Goal: Transaction & Acquisition: Purchase product/service

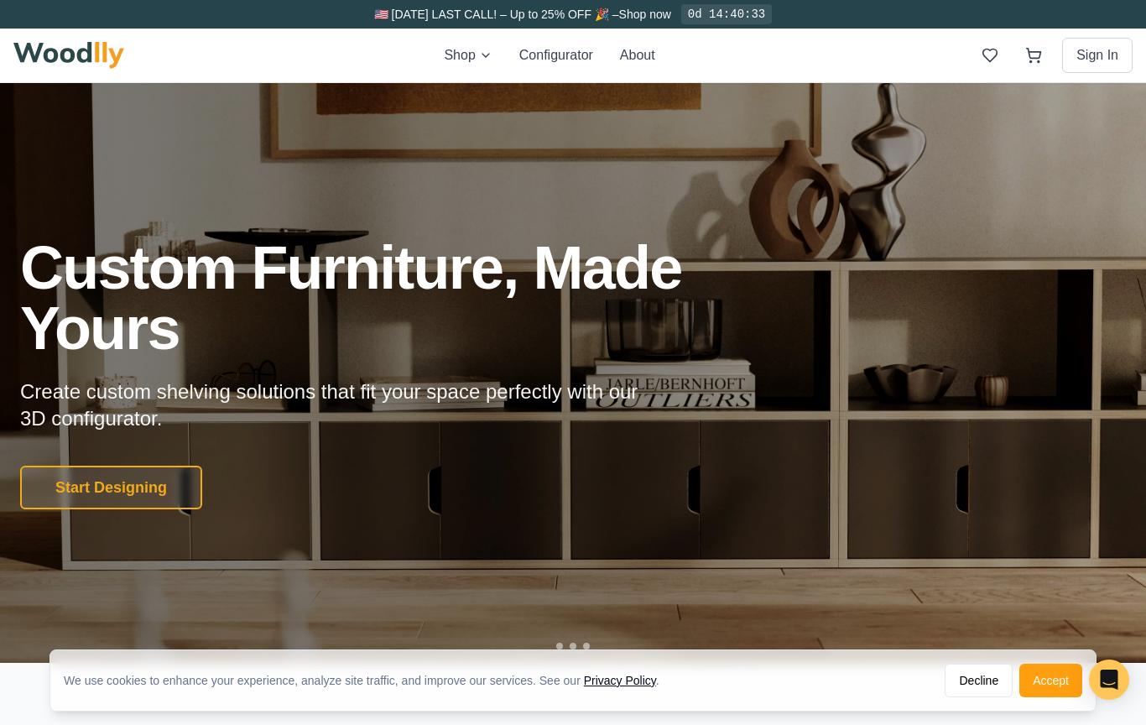
click at [69, 487] on button "Start Designing" at bounding box center [111, 488] width 182 height 44
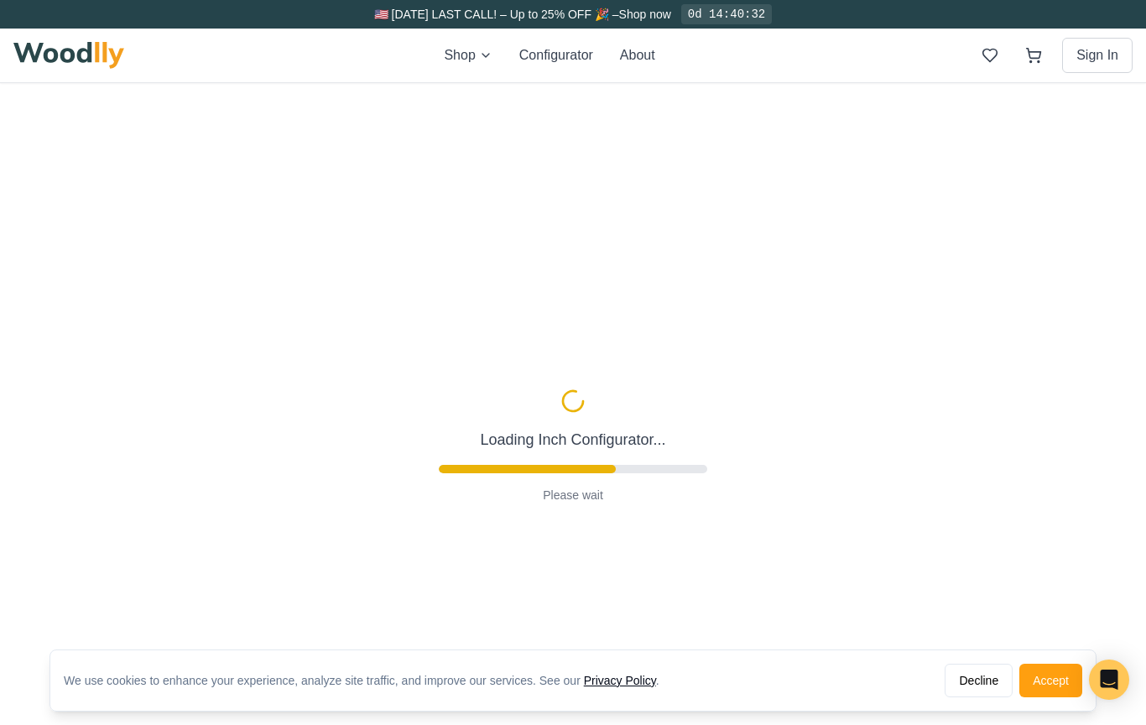
type input "56"
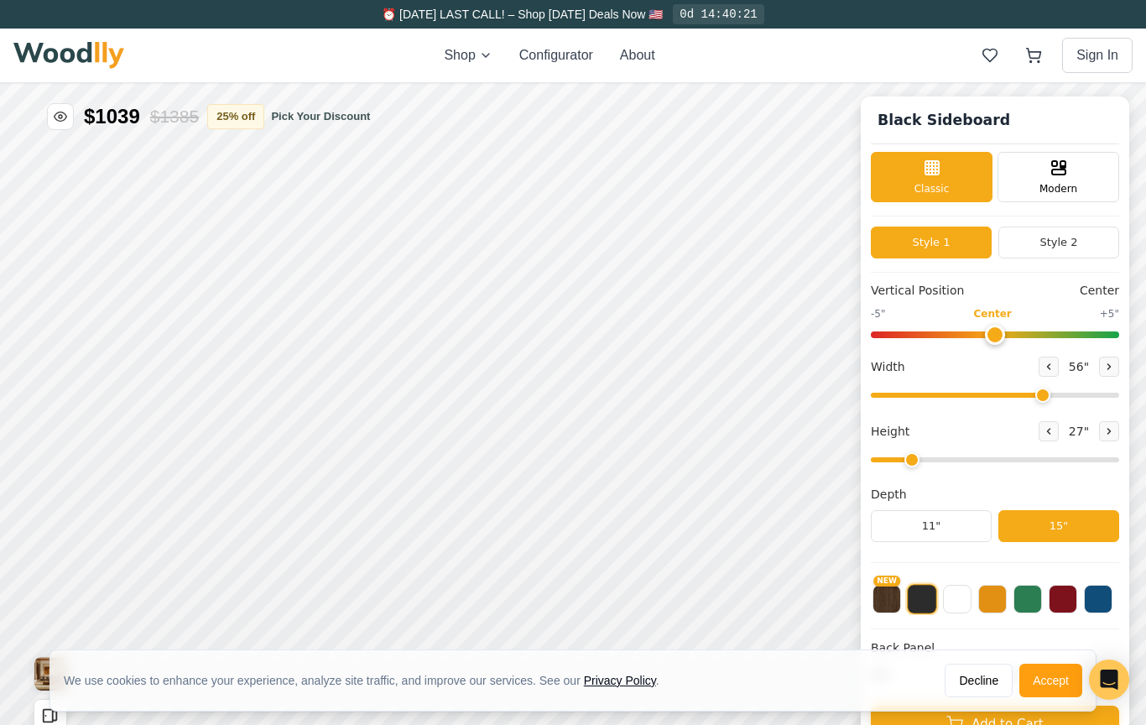
click at [1070, 172] on div "Modern" at bounding box center [1059, 177] width 122 height 50
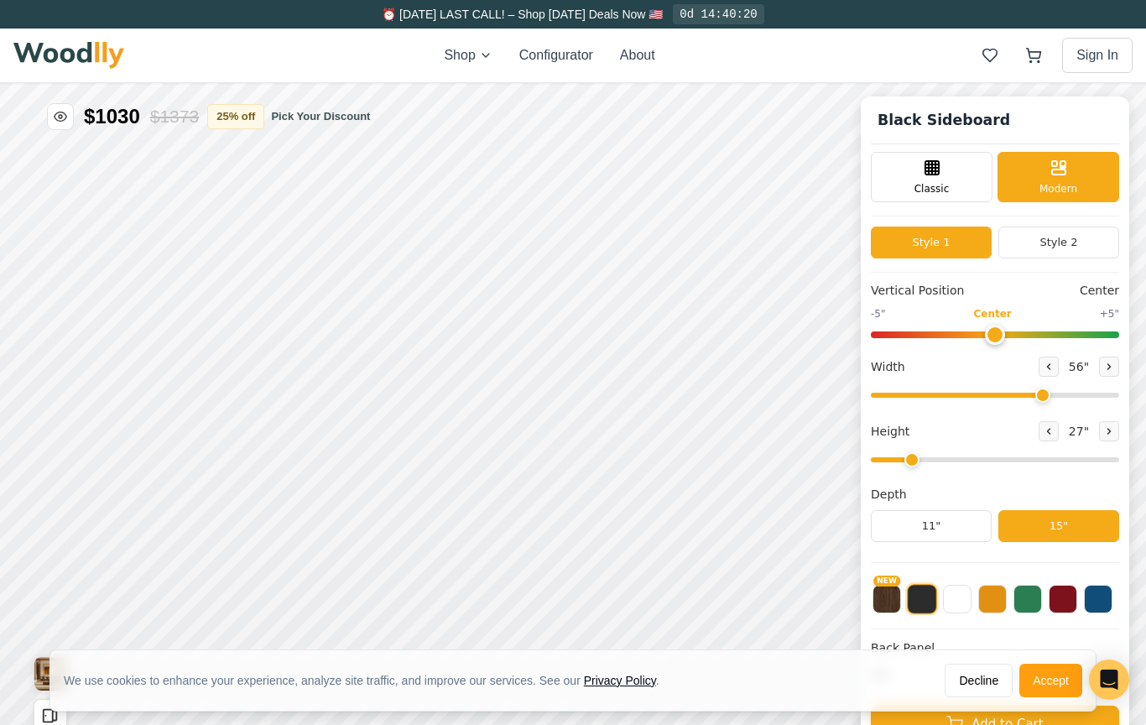
click at [1117, 198] on div "Modern" at bounding box center [1059, 177] width 122 height 50
click at [942, 183] on span "Classic" at bounding box center [931, 188] width 35 height 15
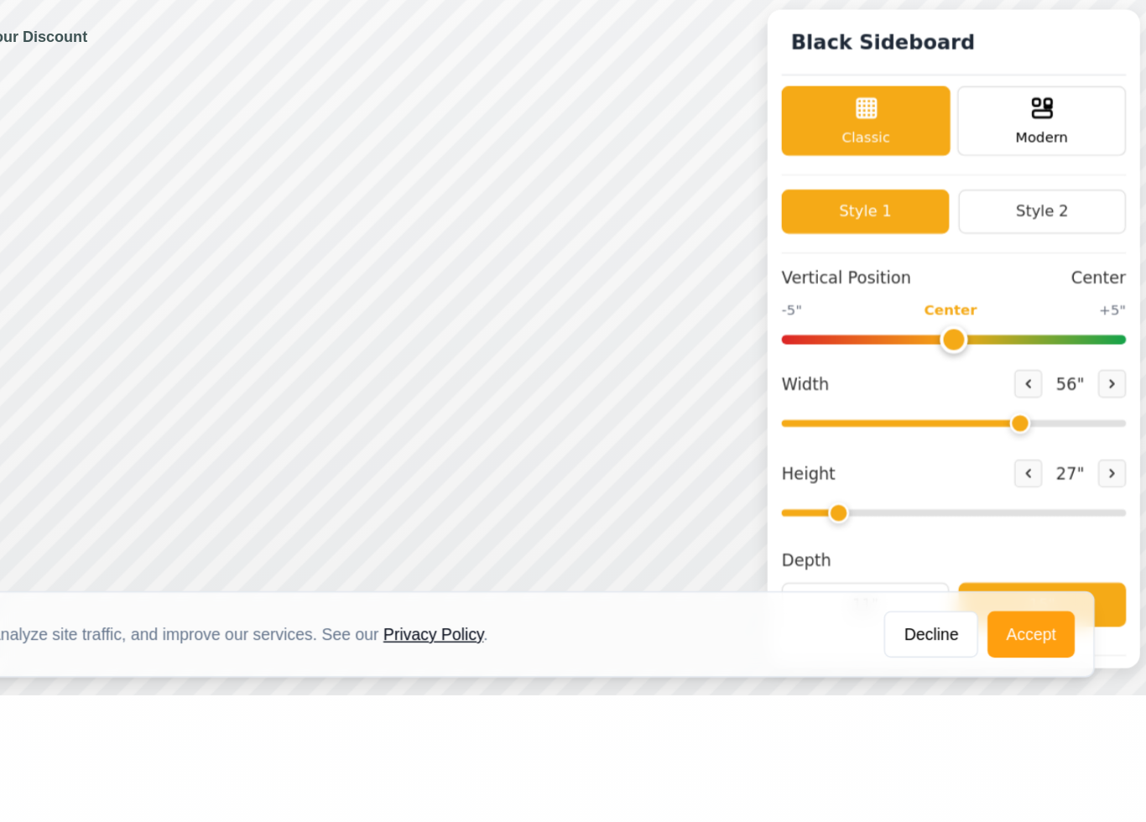
click at [646, 154] on button "Style 2" at bounding box center [633, 150] width 121 height 32
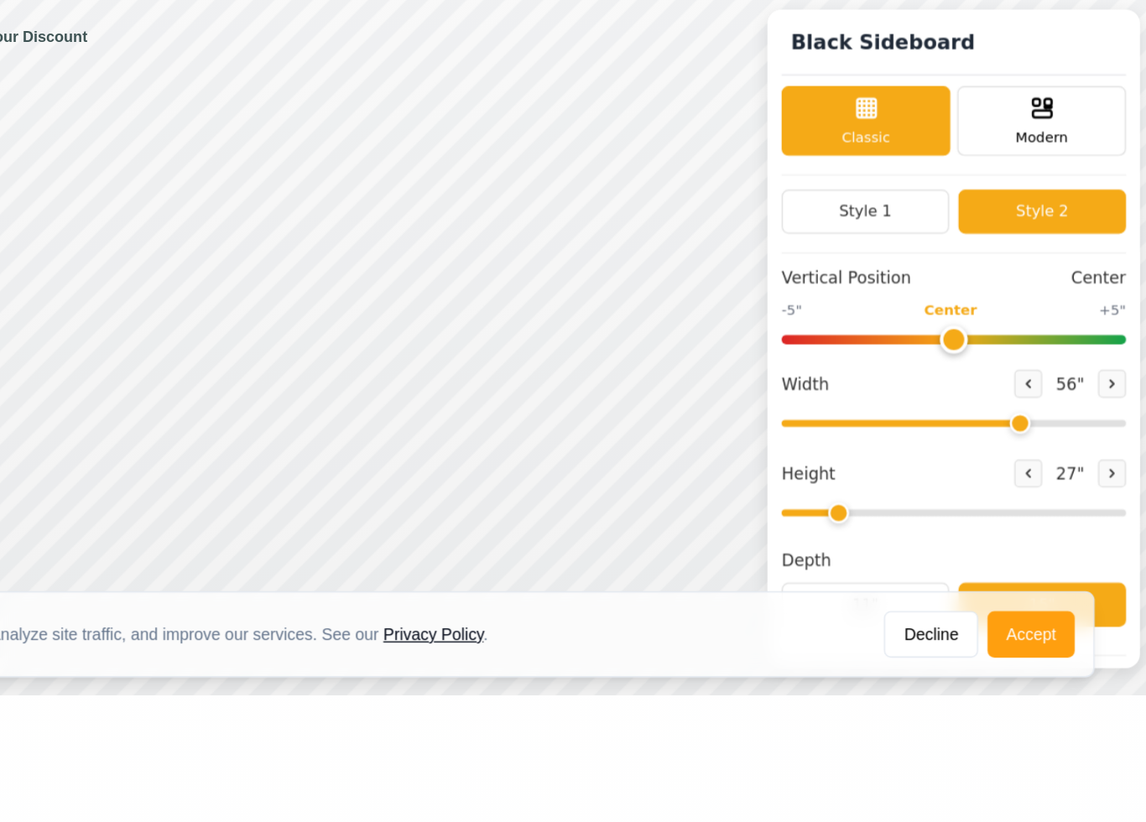
click at [687, 40] on div "Black Sideboard" at bounding box center [569, 33] width 248 height 38
click at [540, 159] on button "Style 1" at bounding box center [505, 150] width 121 height 32
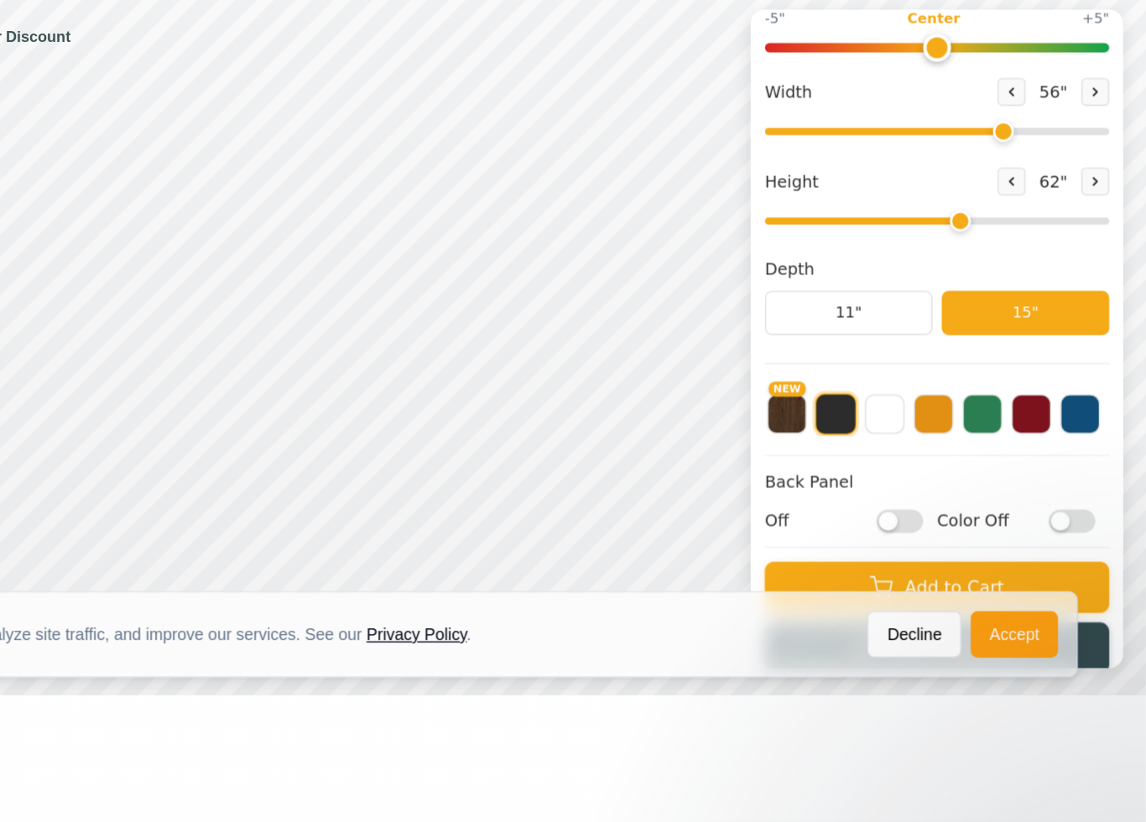
type input "5"
click at [634, 221] on button "15"" at bounding box center [615, 223] width 121 height 32
click at [616, 227] on button "15"" at bounding box center [615, 223] width 121 height 32
click at [518, 223] on button "11"" at bounding box center [488, 223] width 121 height 32
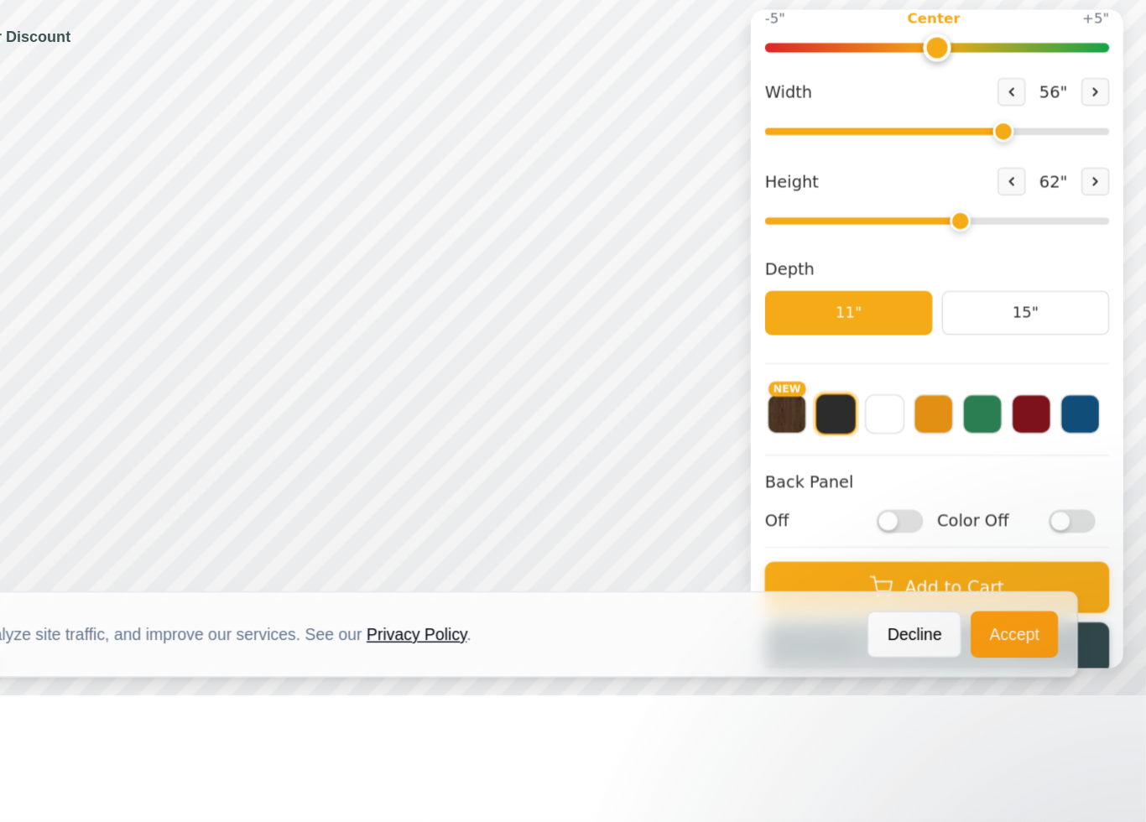
click at [608, 227] on button "15"" at bounding box center [615, 223] width 121 height 32
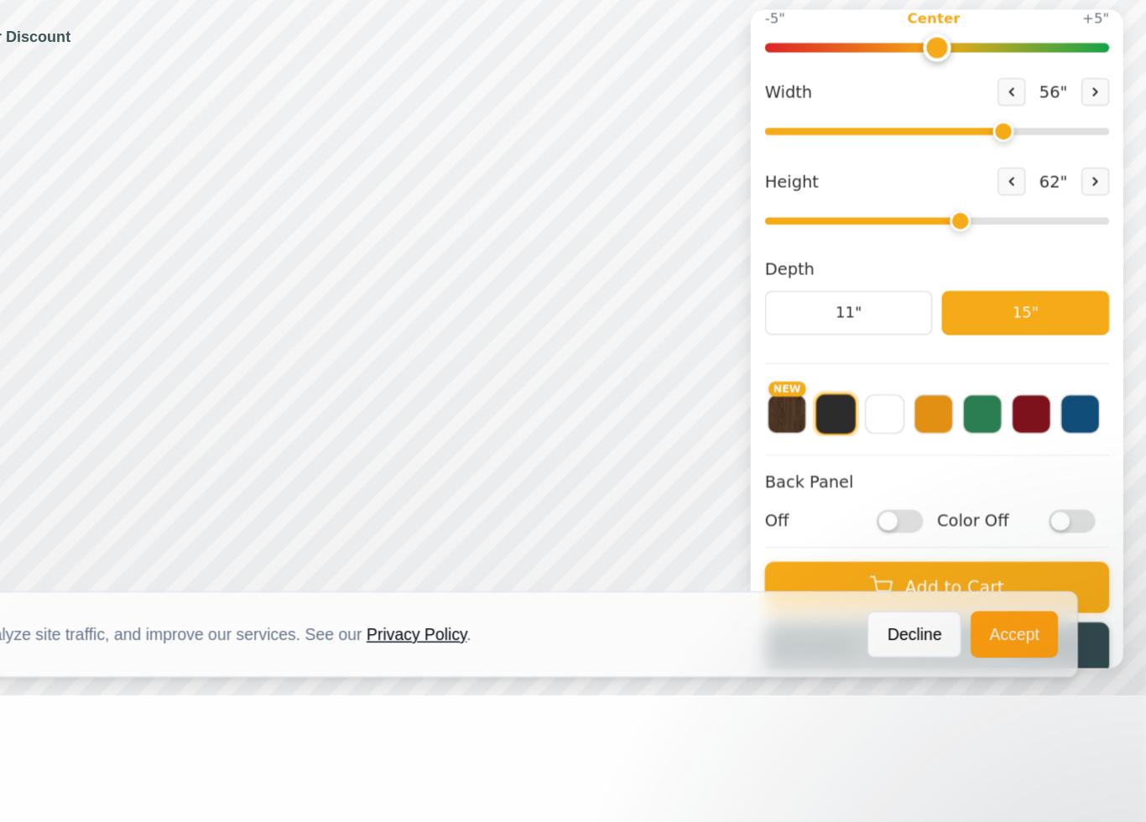
click at [588, 302] on button at bounding box center [584, 296] width 29 height 29
click at [472, 298] on button at bounding box center [479, 296] width 29 height 29
click at [439, 299] on button "NEW" at bounding box center [444, 296] width 29 height 29
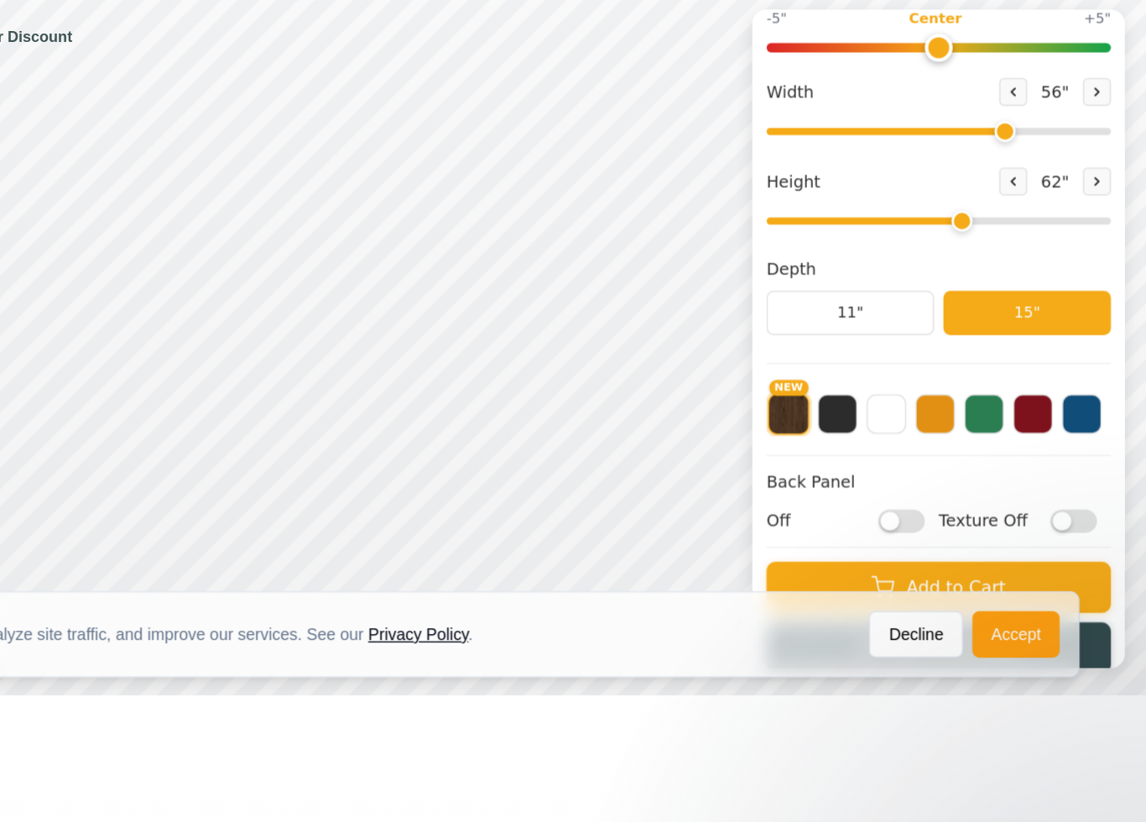
click at [524, 373] on input "Off" at bounding box center [528, 372] width 34 height 17
checkbox input "true"
click at [643, 374] on input "Texture Off" at bounding box center [652, 372] width 34 height 17
click at [638, 375] on input "Texture On" at bounding box center [652, 372] width 34 height 17
checkbox input "false"
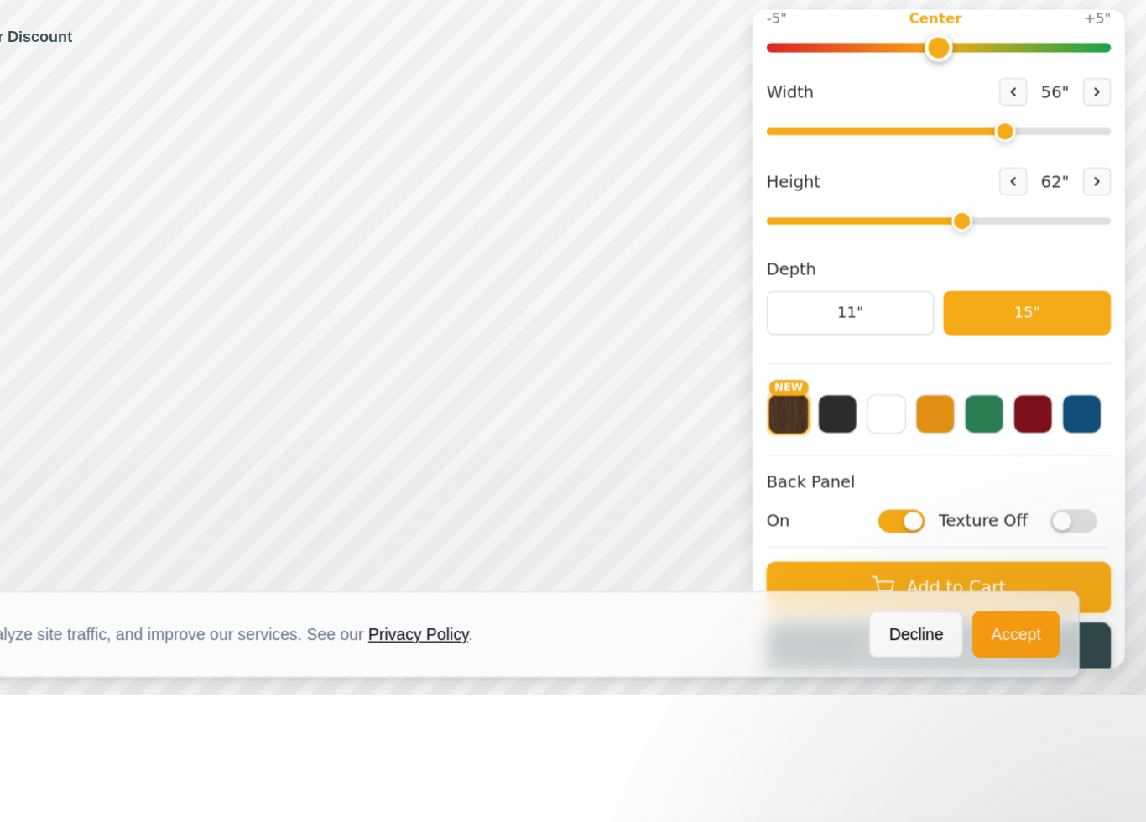
click at [524, 372] on input "On" at bounding box center [528, 372] width 34 height 17
click at [523, 377] on input "Off" at bounding box center [528, 372] width 34 height 17
checkbox input "true"
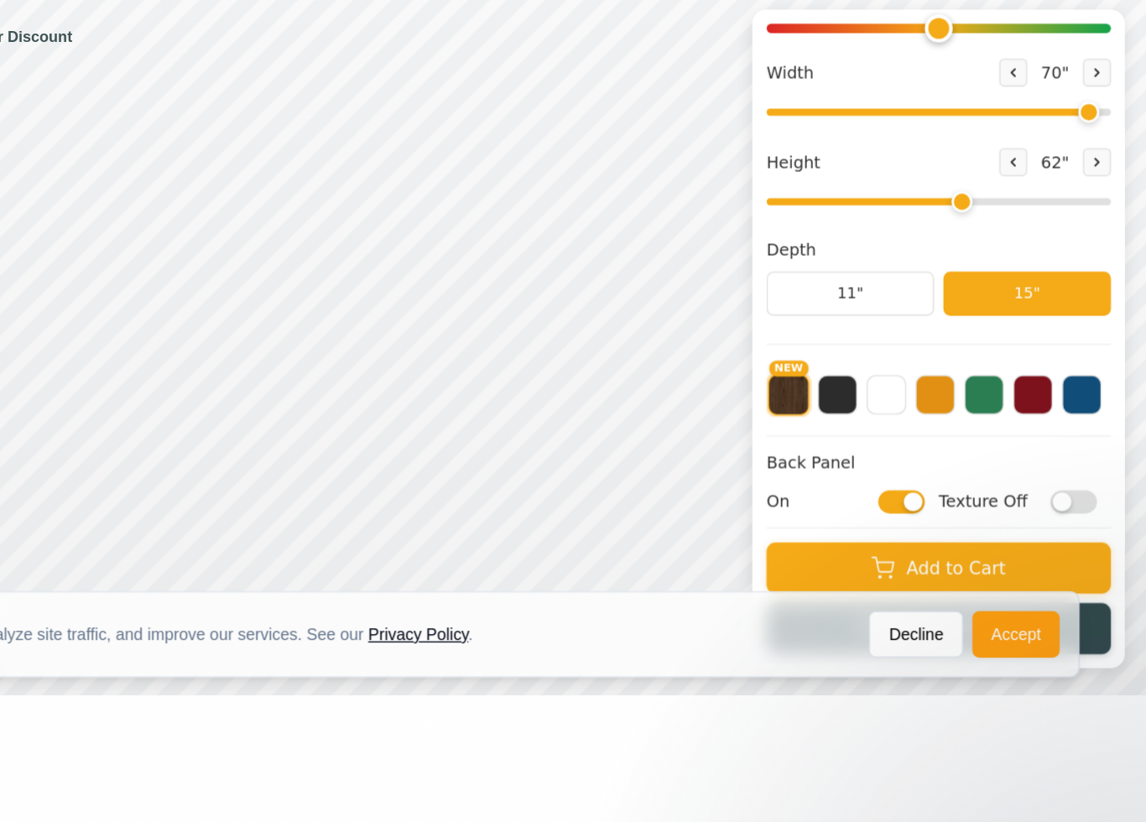
type input "69"
click at [599, 287] on button at bounding box center [587, 282] width 29 height 29
click at [633, 409] on button "Add to Cart" at bounding box center [554, 406] width 248 height 37
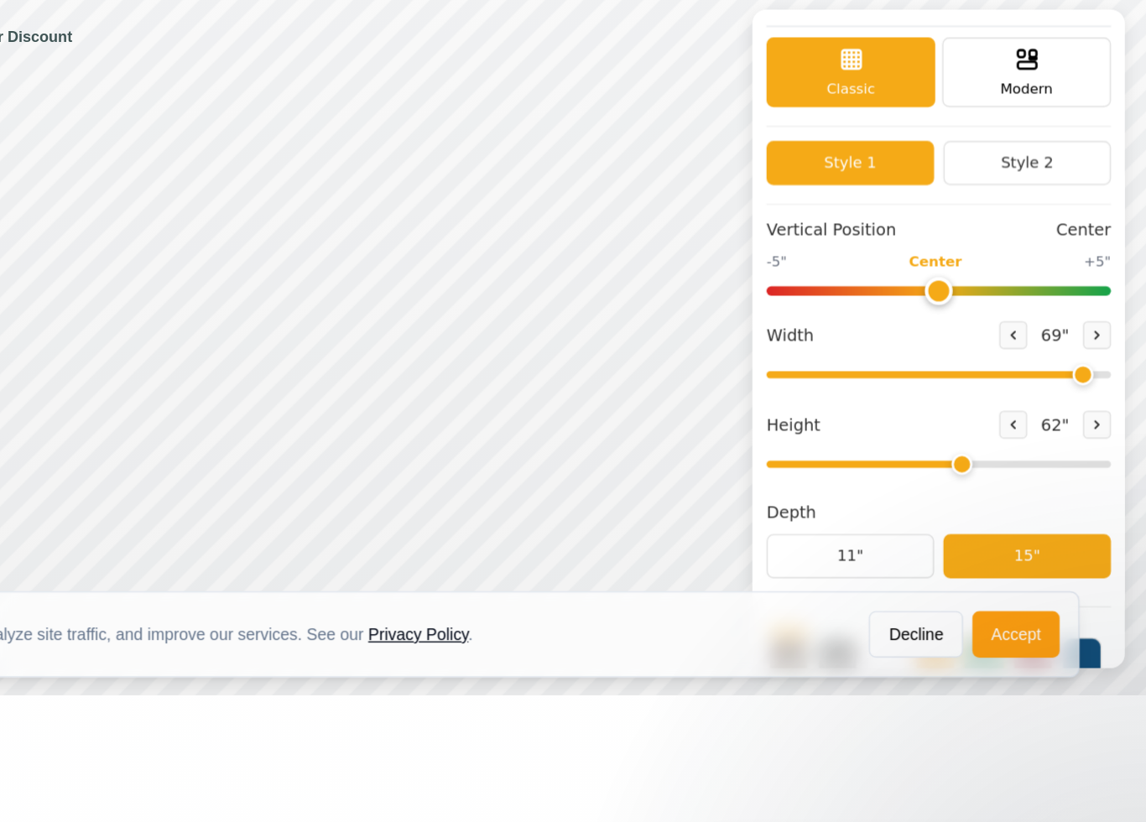
scroll to position [0, 0]
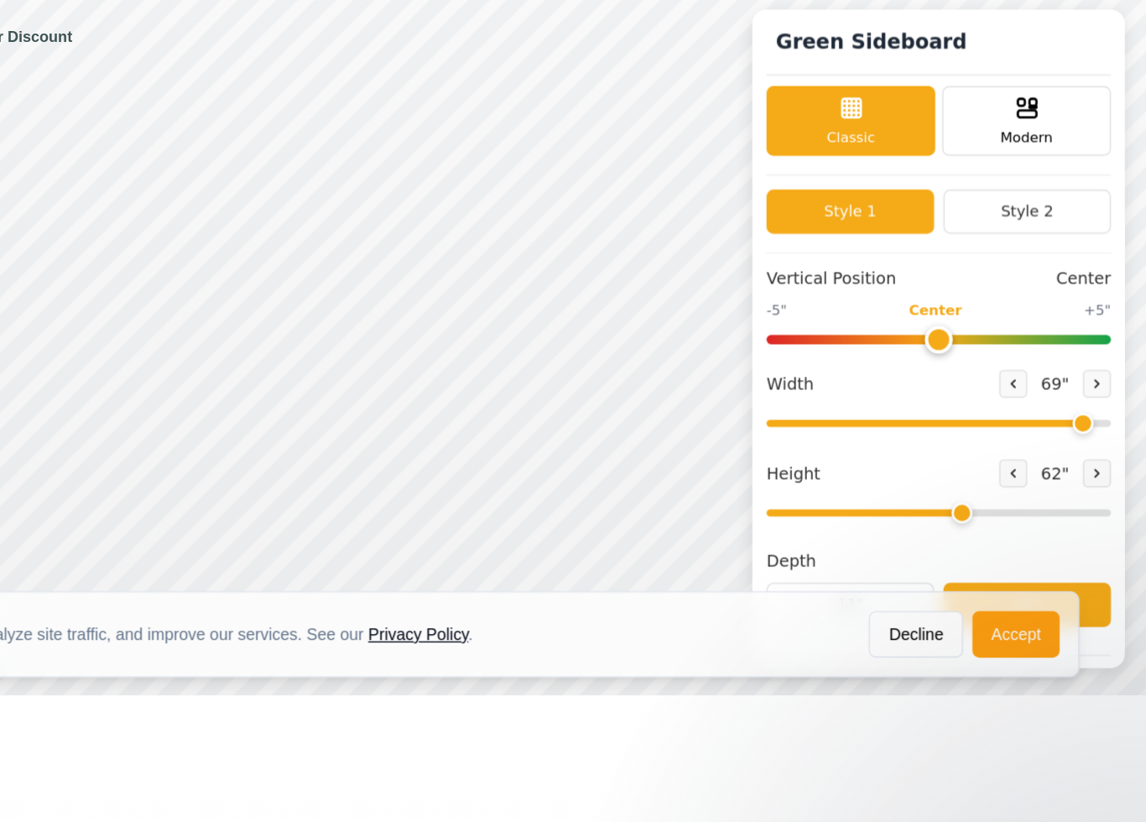
click at [537, 443] on button "Decline" at bounding box center [538, 455] width 68 height 34
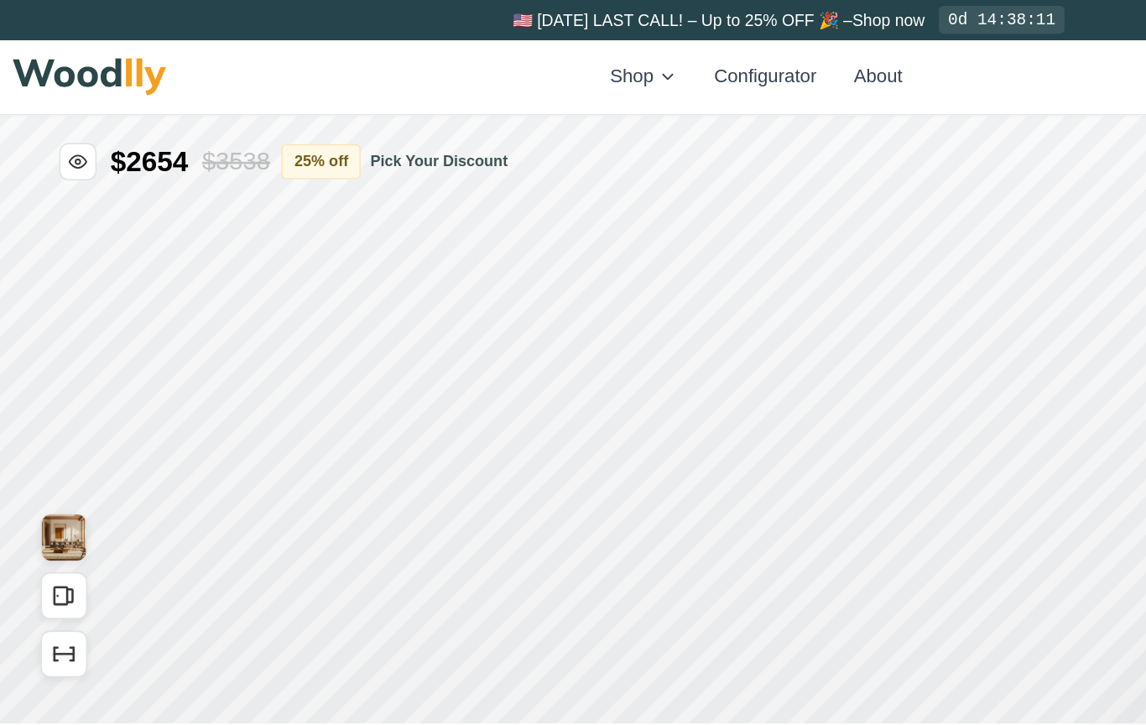
click at [40, 504] on icon "Show Dimensions" at bounding box center [45, 503] width 18 height 18
click at [44, 416] on img "View Gallery" at bounding box center [45, 420] width 32 height 34
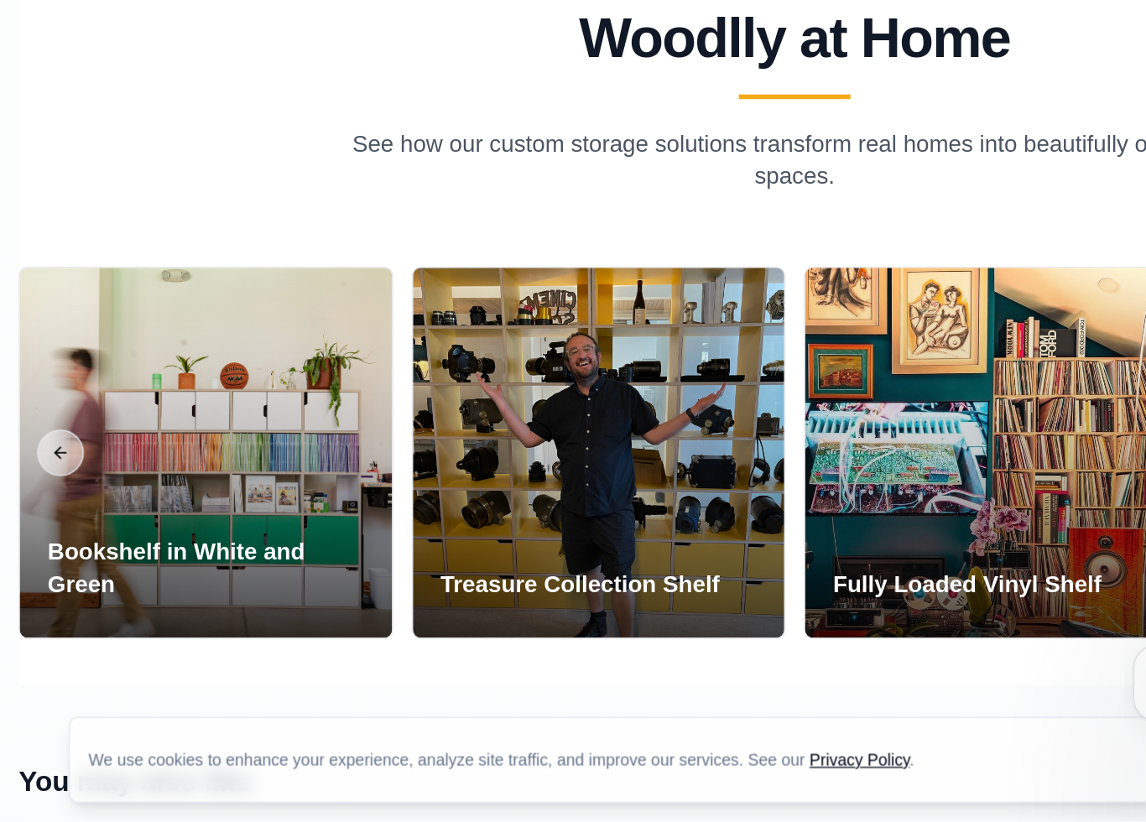
scroll to position [2796, 0]
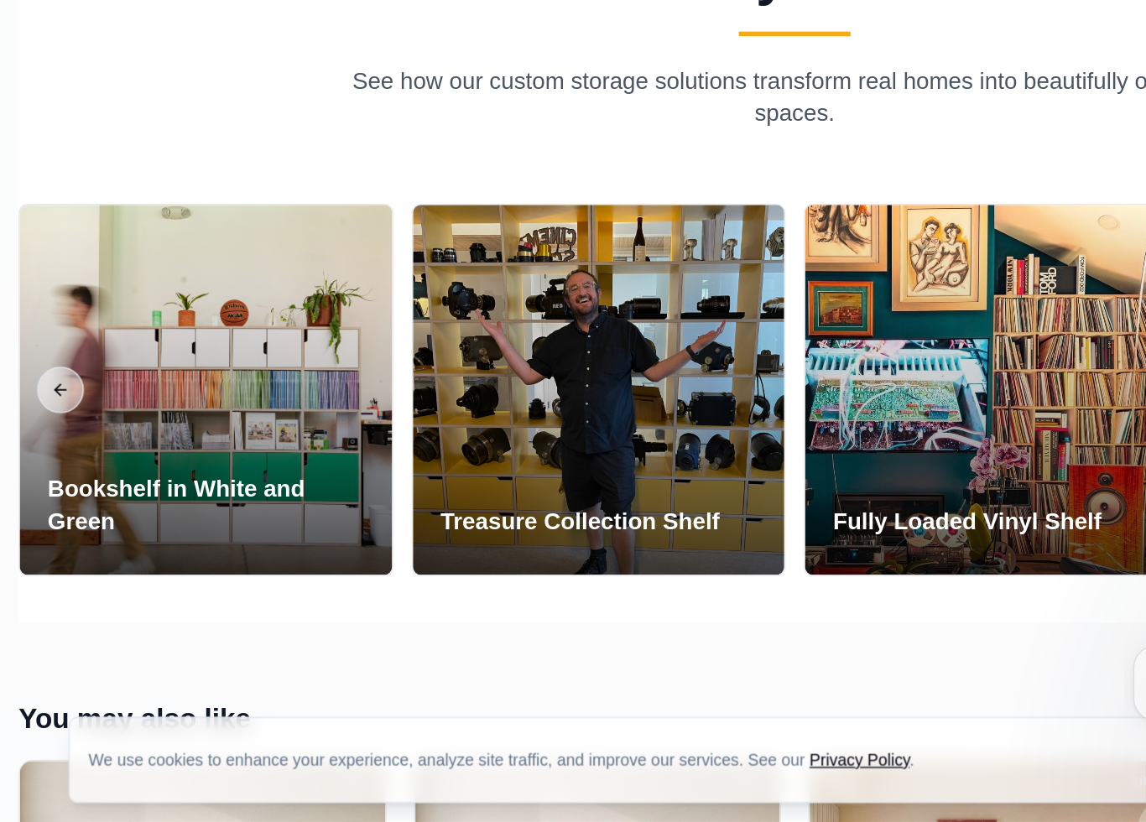
click at [346, 378] on div at bounding box center [432, 511] width 268 height 267
click at [353, 378] on div at bounding box center [432, 511] width 268 height 267
click at [335, 378] on div at bounding box center [432, 511] width 268 height 267
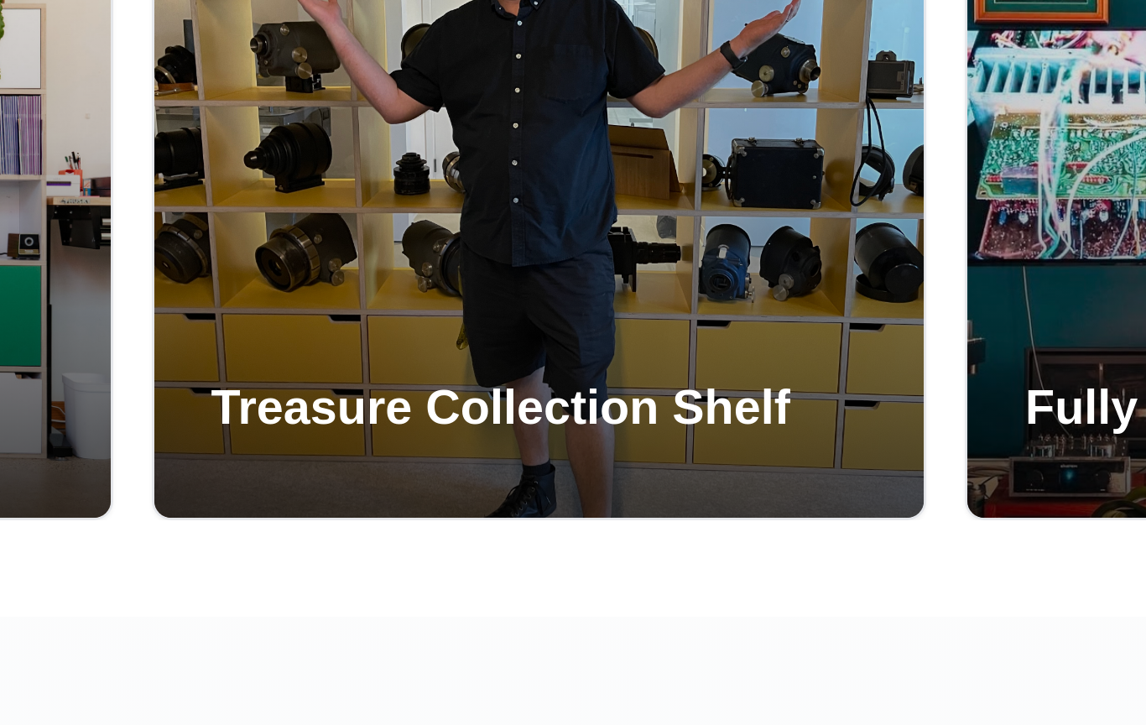
click at [14, 133] on div at bounding box center [148, 266] width 268 height 267
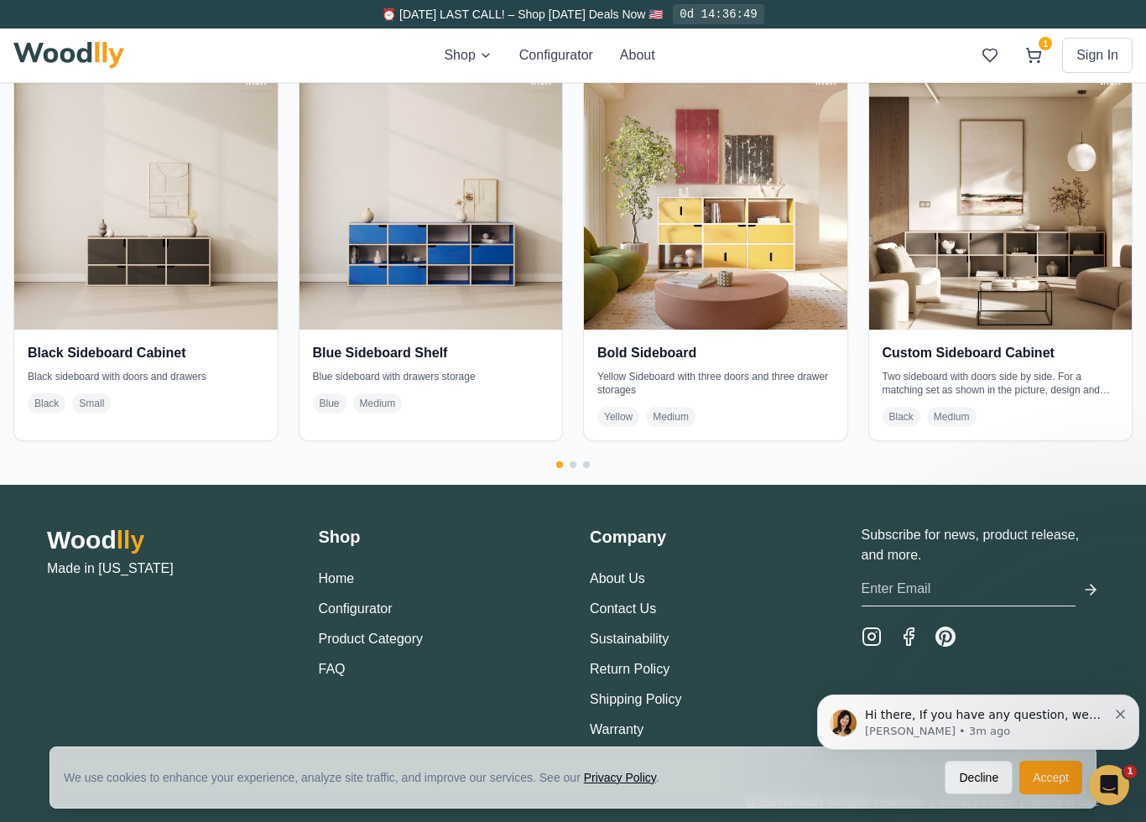
scroll to position [3753, 0]
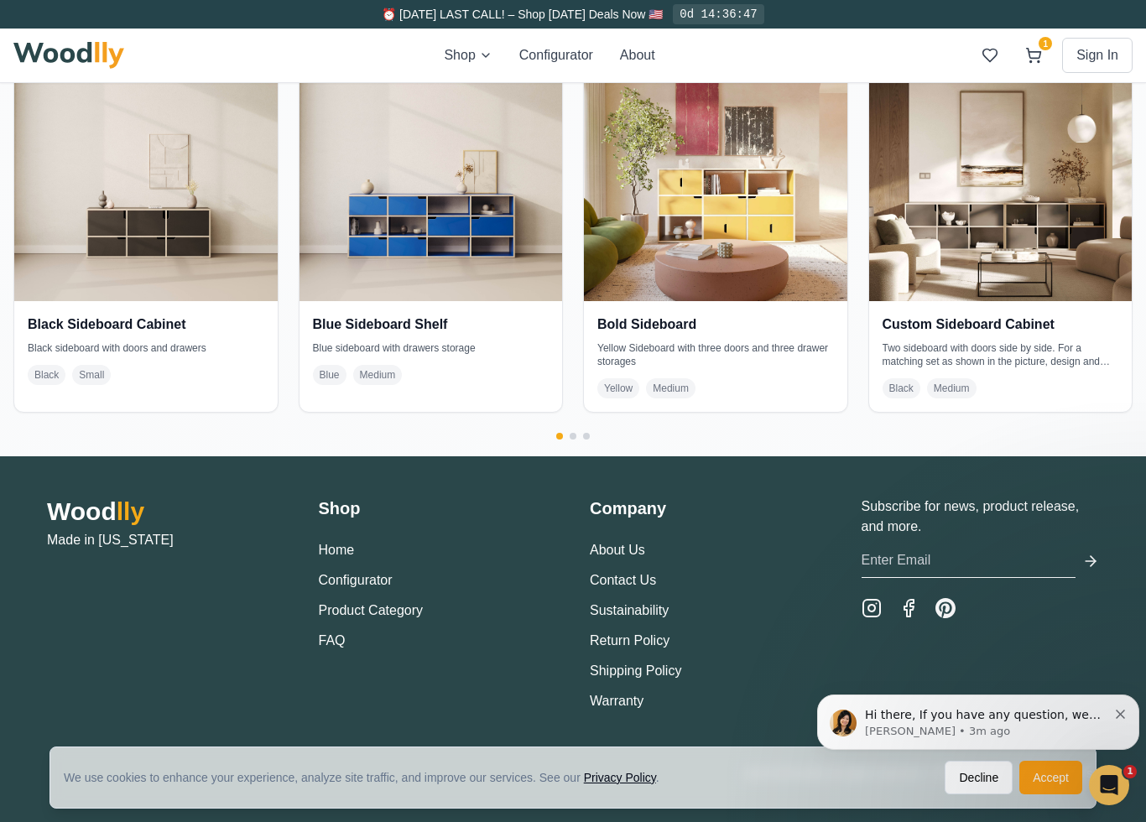
click at [602, 549] on link "About Us" at bounding box center [617, 550] width 55 height 14
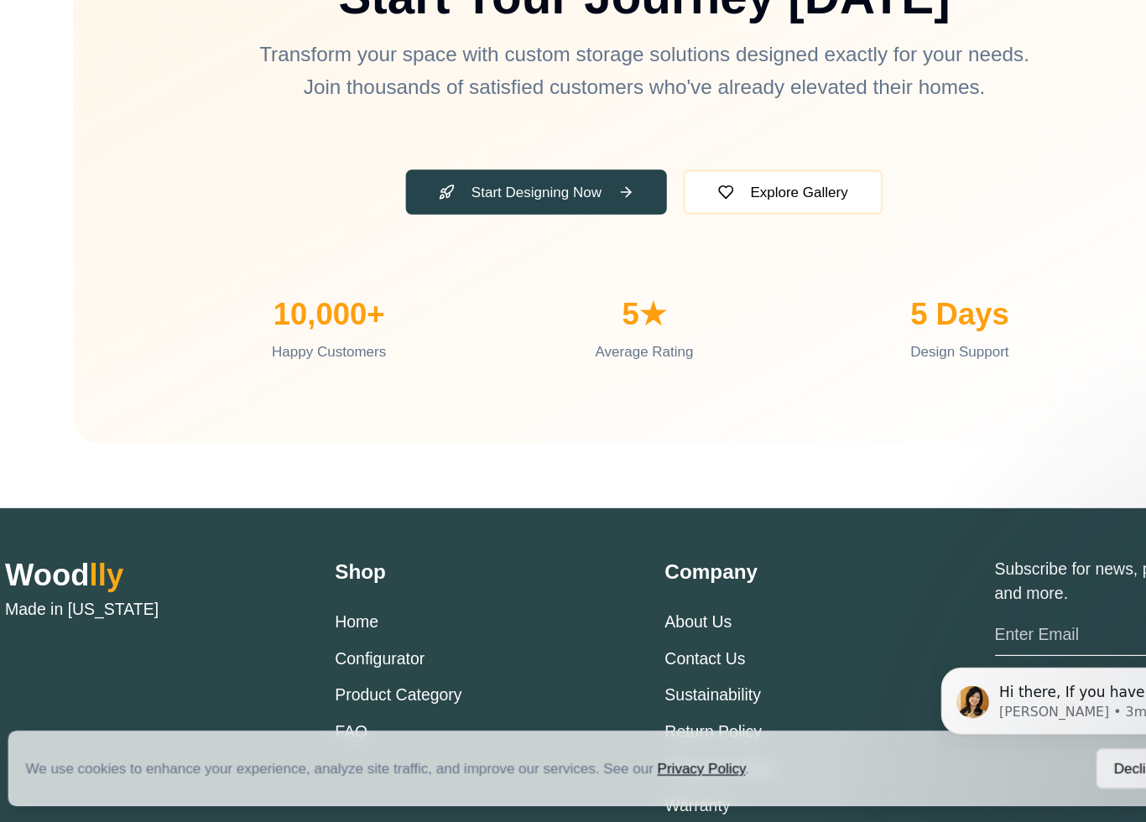
scroll to position [5402, 0]
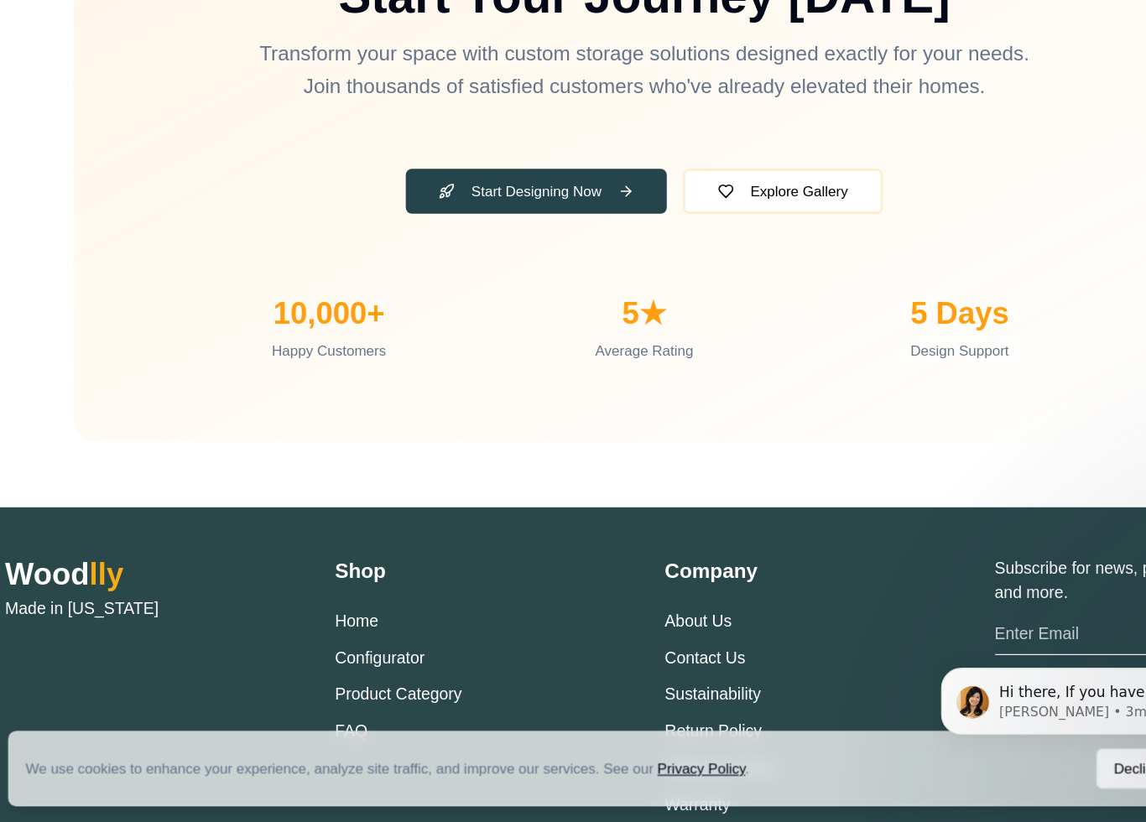
click at [377, 284] on button "Start Designing Now" at bounding box center [484, 302] width 215 height 37
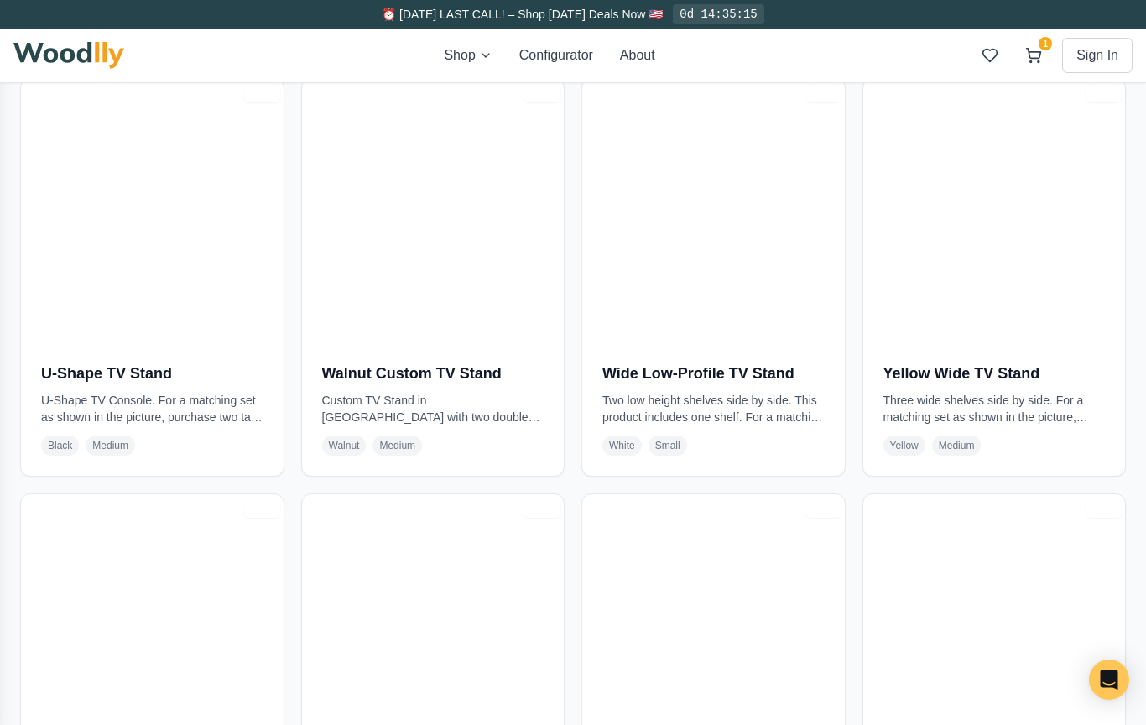
scroll to position [2894, 0]
